Goal: Information Seeking & Learning: Learn about a topic

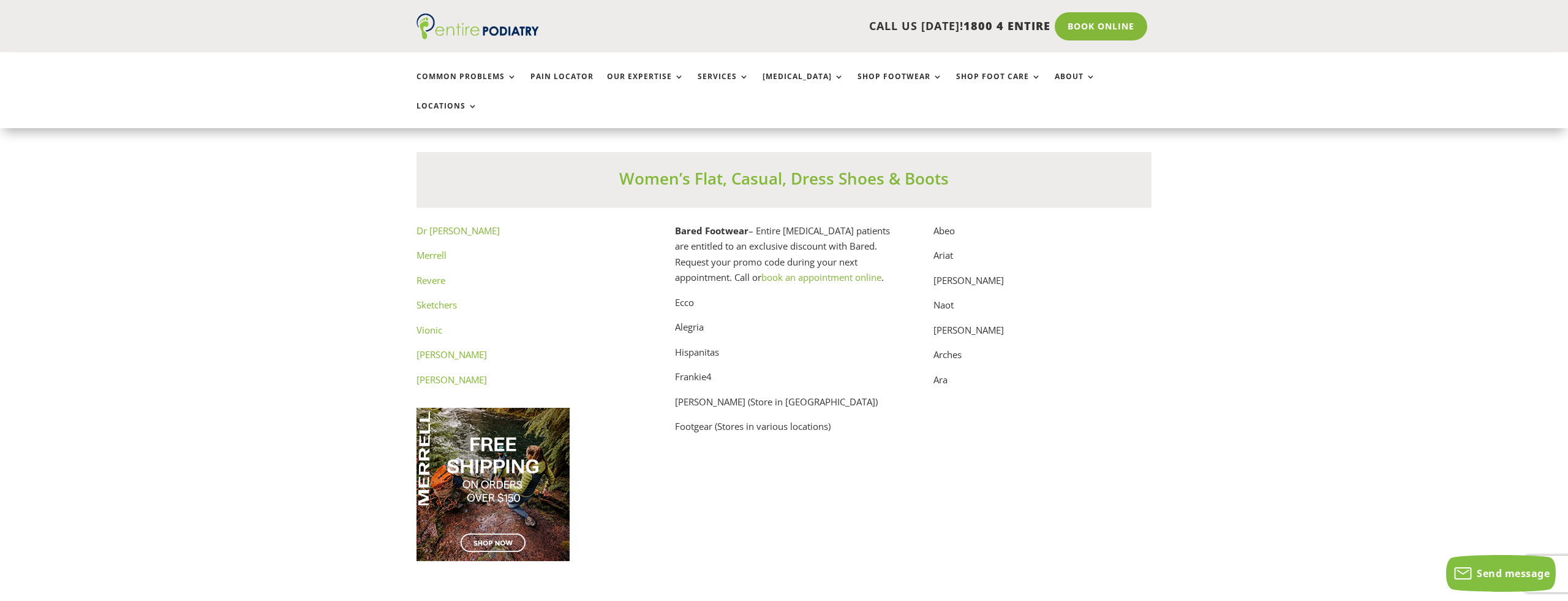
scroll to position [6226, 0]
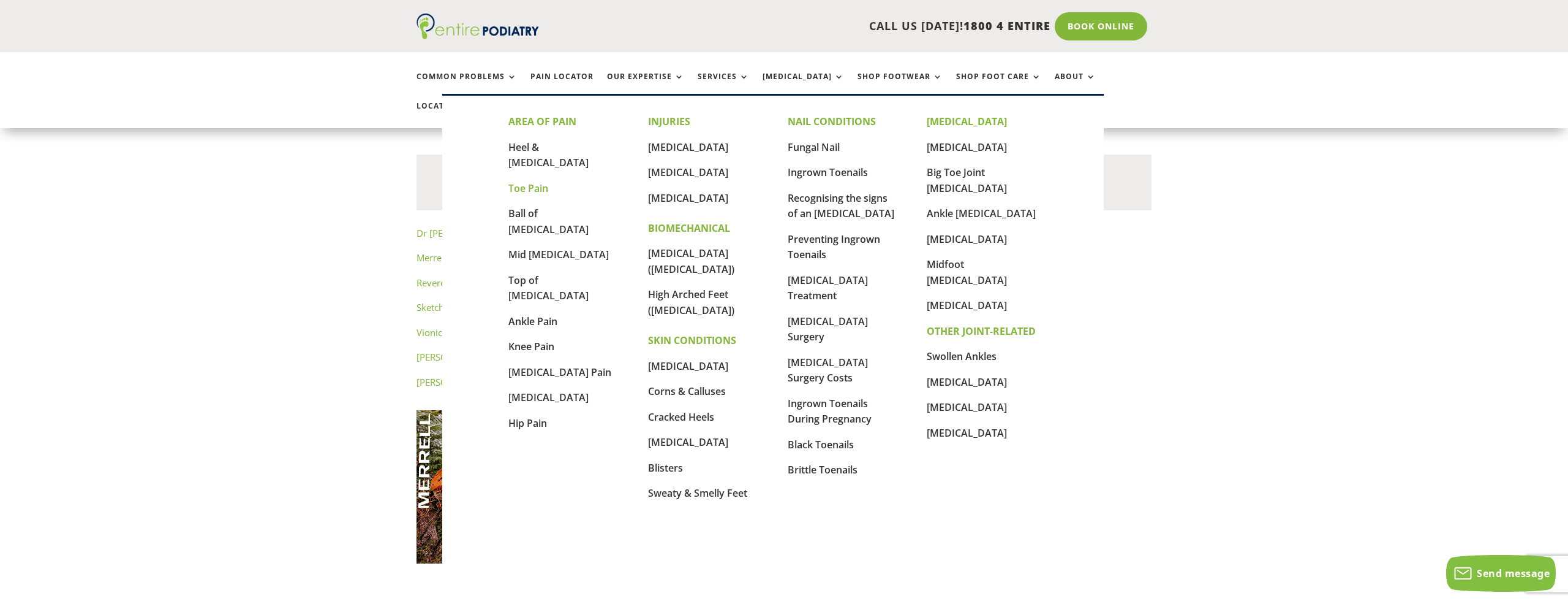
click at [537, 182] on link "Toe Pain" at bounding box center [528, 188] width 40 height 14
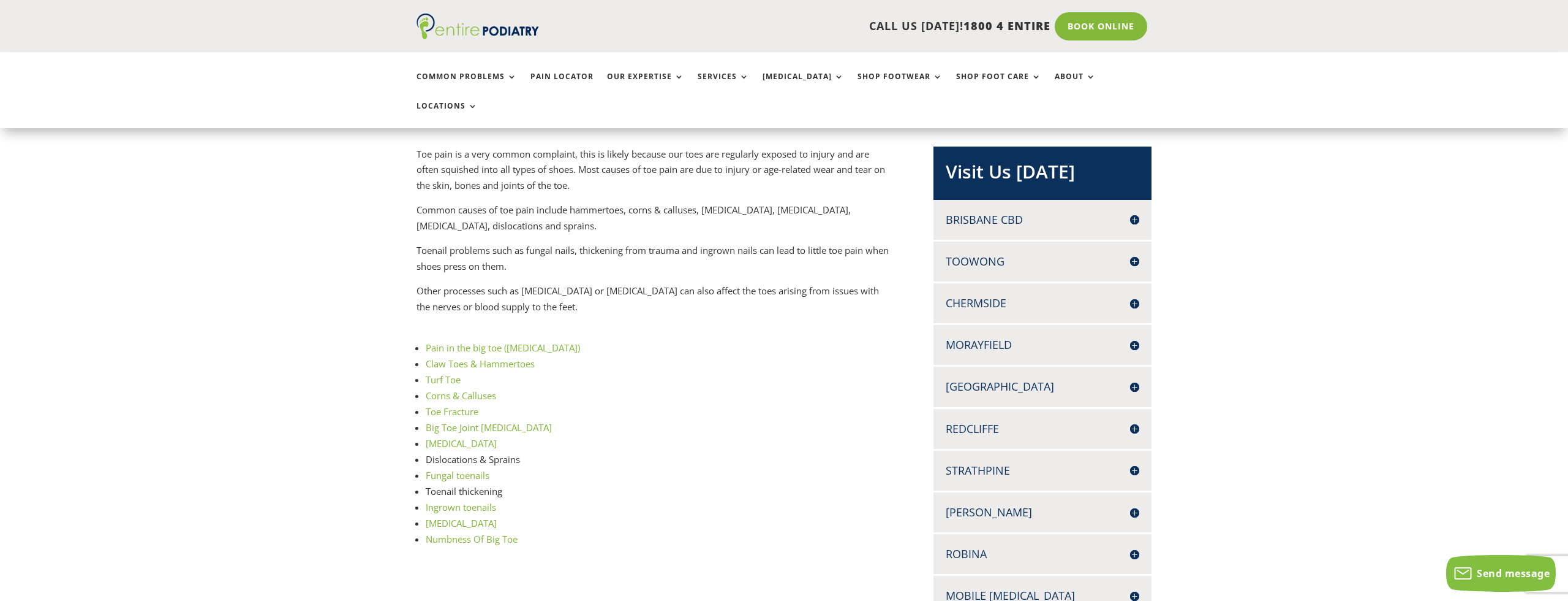
scroll to position [251, 0]
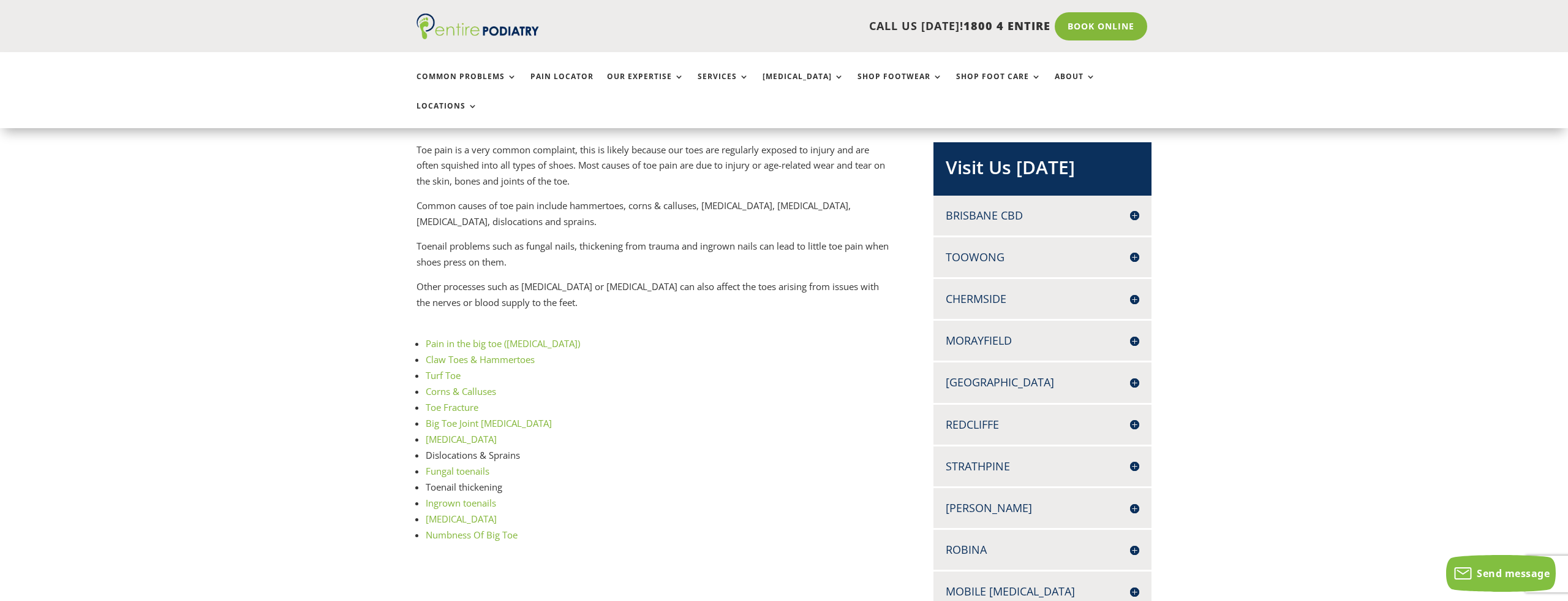
click at [446, 369] on link "Turf Toe" at bounding box center [443, 374] width 35 height 12
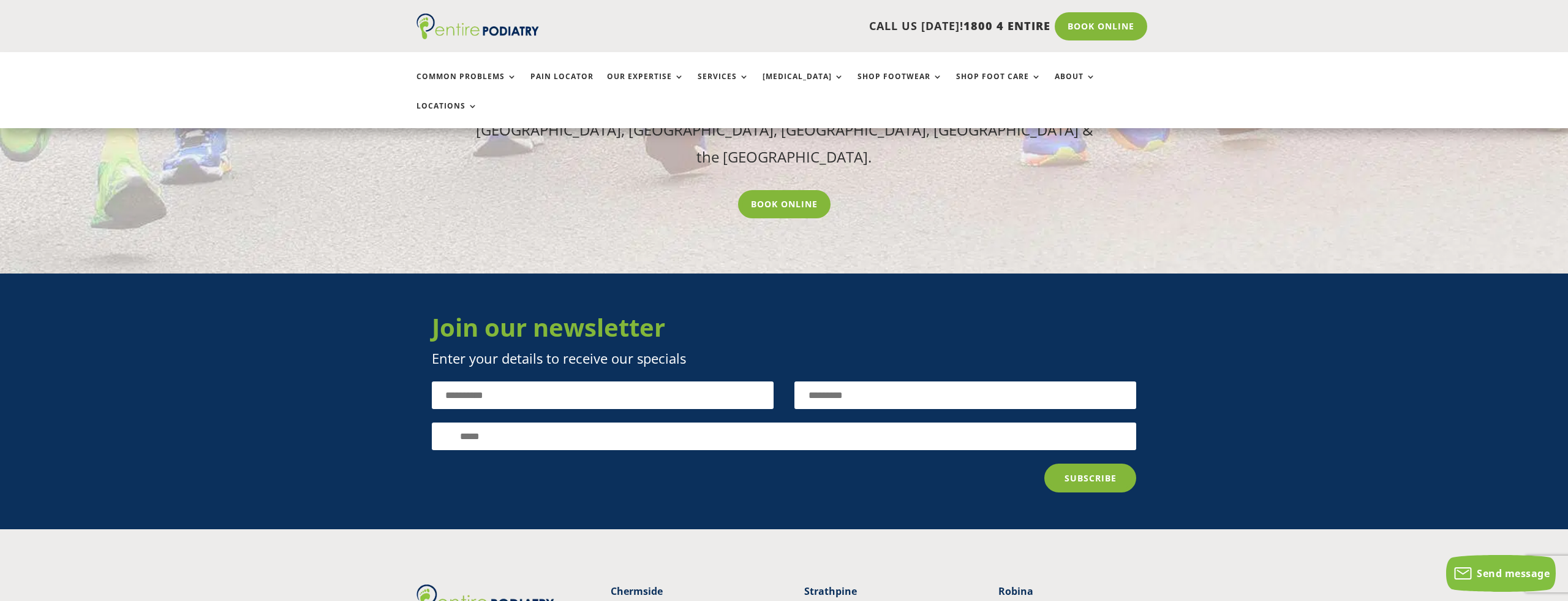
scroll to position [1656, 0]
